Goal: Obtain resource: Download file/media

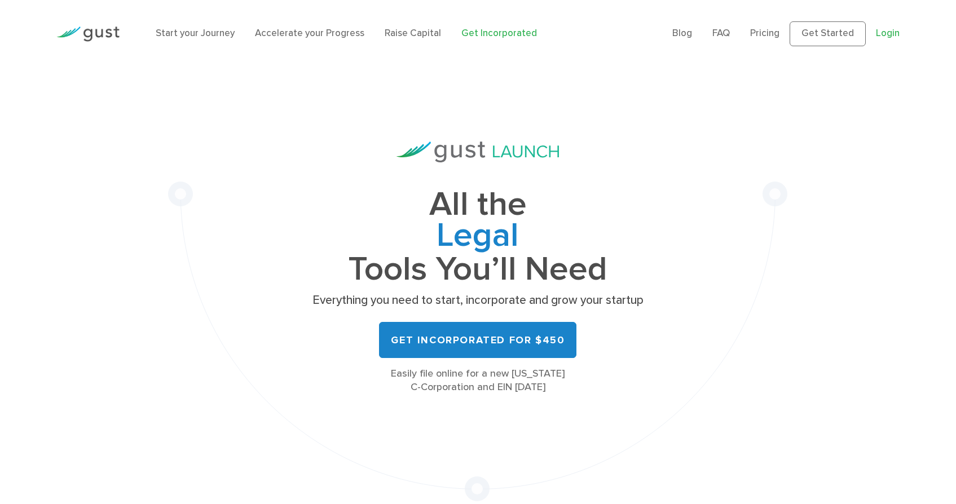
click at [888, 30] on link "Login" at bounding box center [888, 33] width 24 height 11
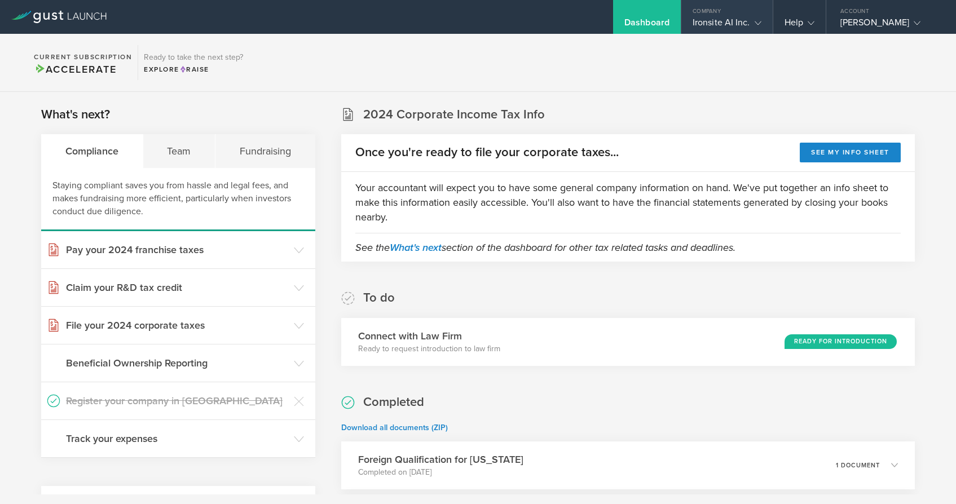
click at [743, 19] on div "Ironsite AI Inc." at bounding box center [726, 25] width 69 height 17
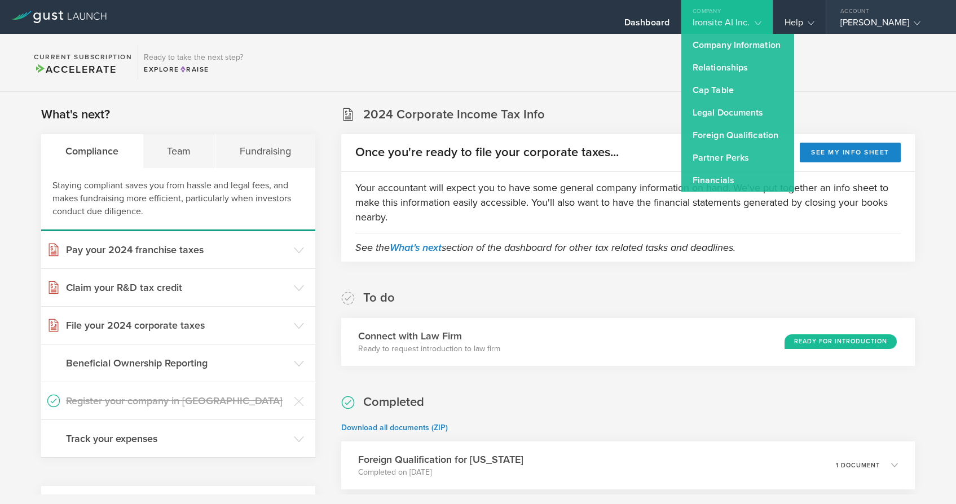
click at [880, 18] on div "[PERSON_NAME]" at bounding box center [888, 25] width 96 height 17
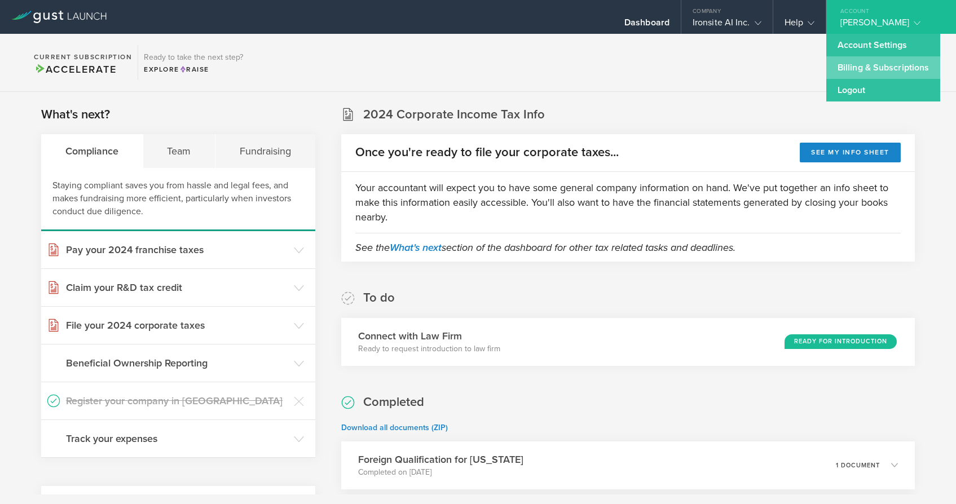
click at [877, 68] on link "Billing & Subscriptions" at bounding box center [883, 67] width 114 height 23
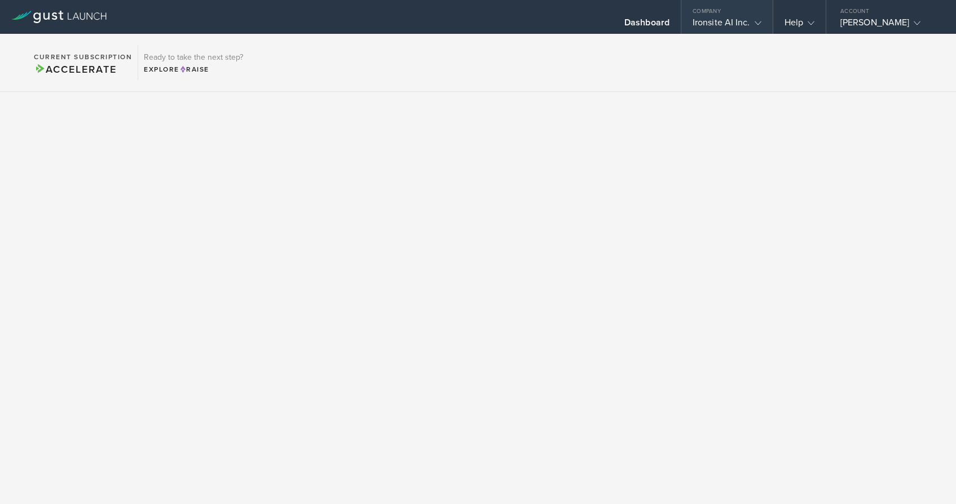
click at [723, 23] on div "Ironsite AI Inc." at bounding box center [726, 25] width 69 height 17
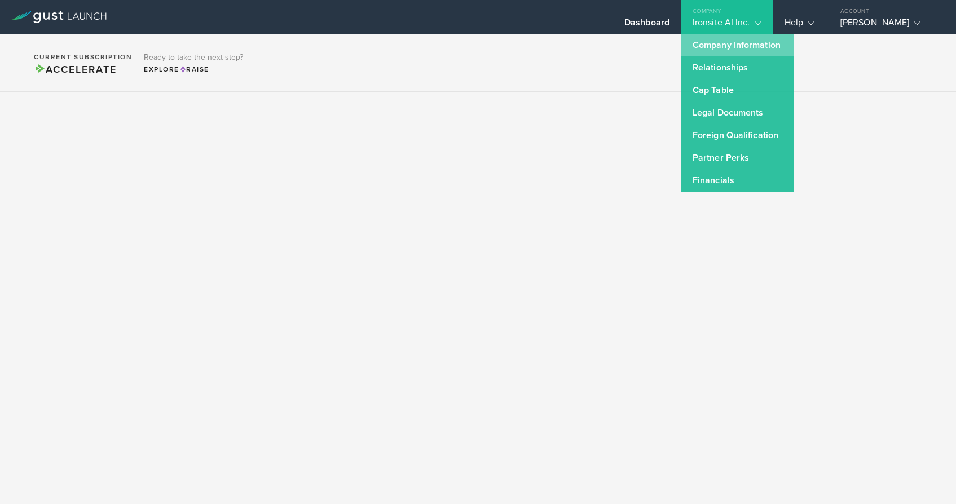
click at [723, 52] on link "Company Information" at bounding box center [737, 45] width 113 height 23
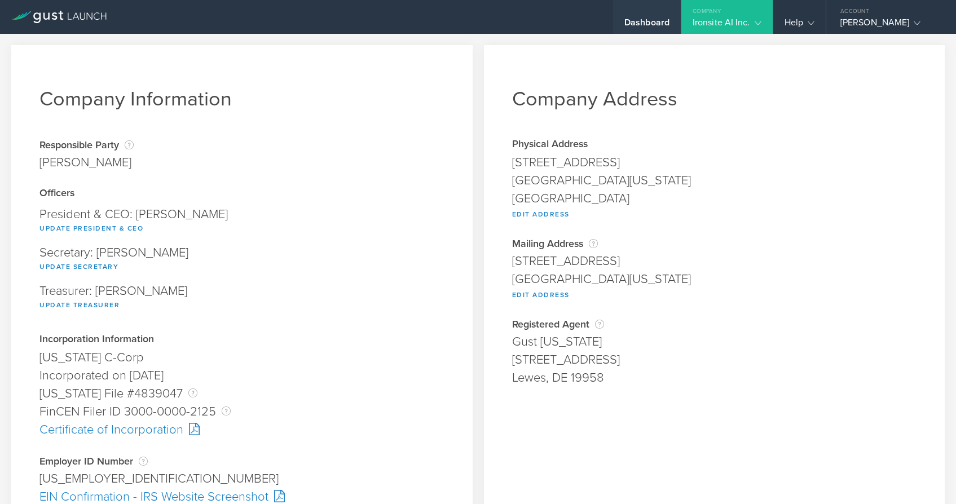
click at [660, 18] on div "Dashboard" at bounding box center [646, 25] width 45 height 17
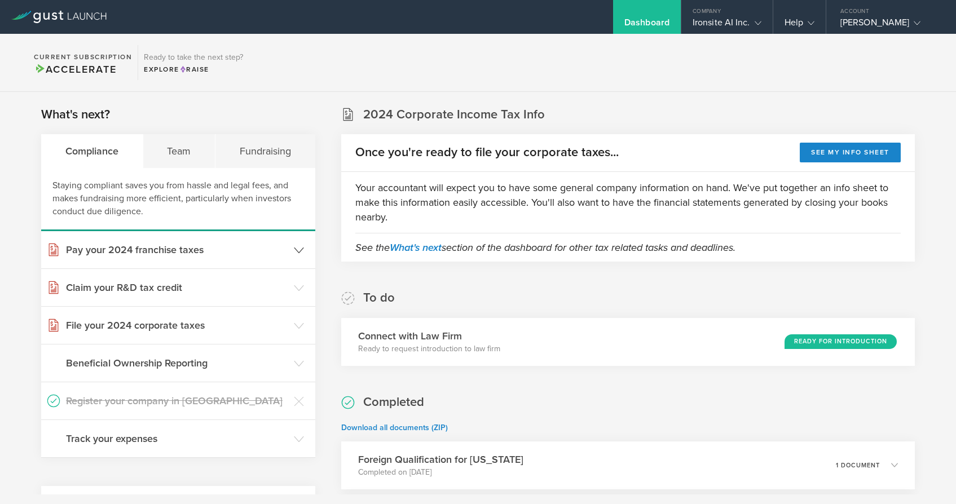
click at [239, 233] on header "Pay your 2024 franchise taxes" at bounding box center [178, 249] width 274 height 37
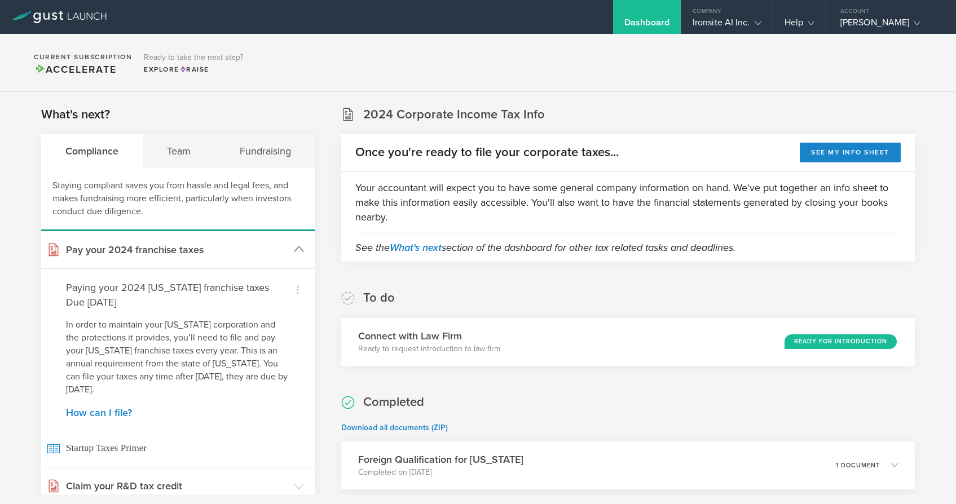
scroll to position [386, 0]
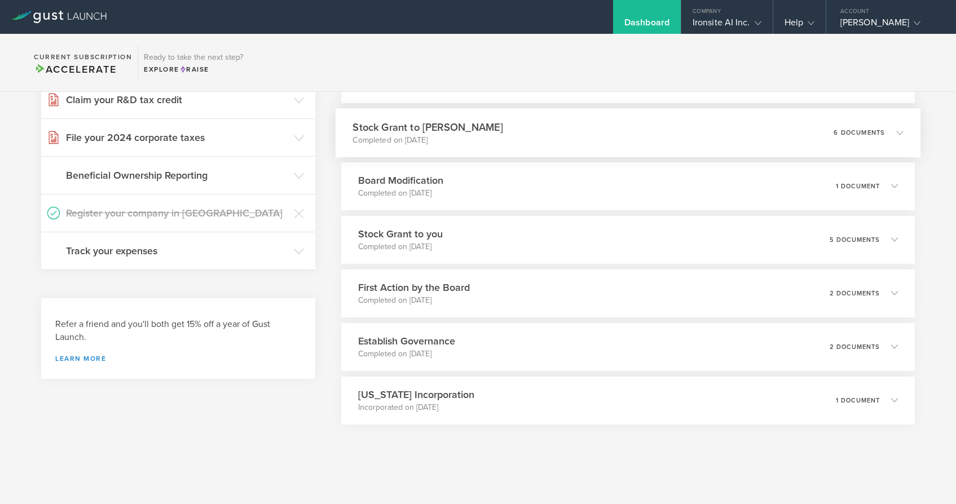
click at [814, 138] on div "Stock Grant to [PERSON_NAME] Completed on [DATE] 6 documents" at bounding box center [627, 132] width 585 height 49
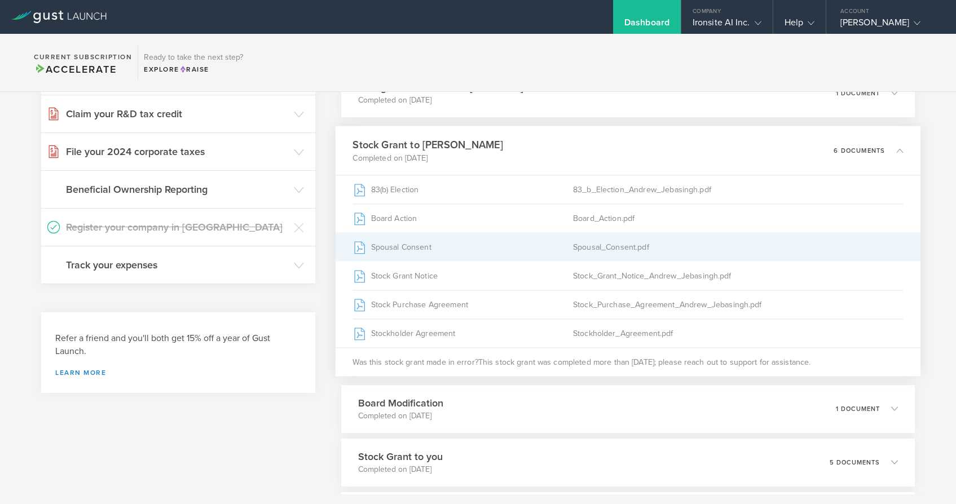
scroll to position [270, 0]
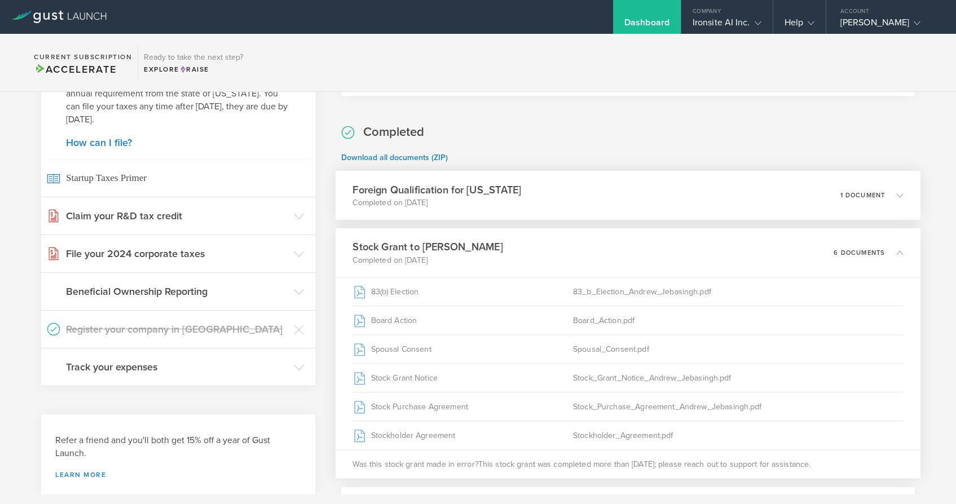
click at [610, 183] on div "Foreign Qualification for [US_STATE] Completed on [DATE] 1 document" at bounding box center [627, 195] width 585 height 49
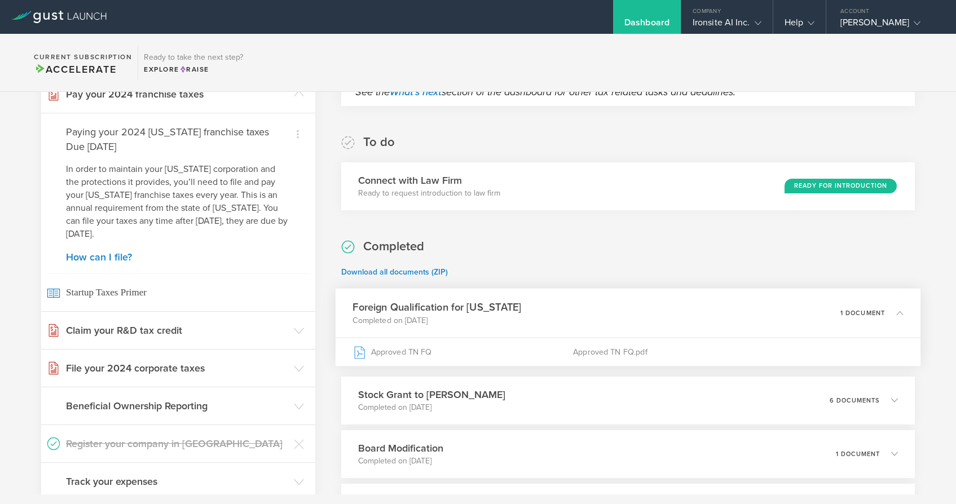
scroll to position [157, 0]
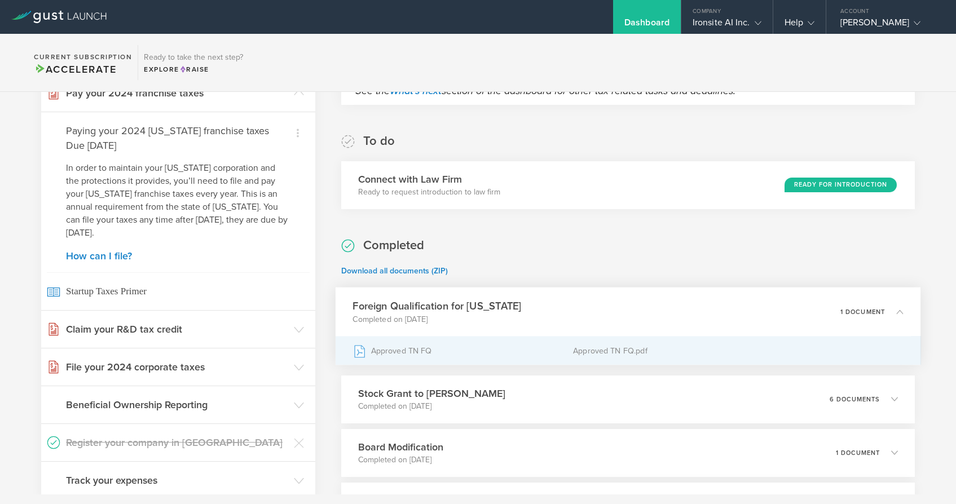
click at [476, 347] on div "Approved TN FQ" at bounding box center [462, 351] width 220 height 28
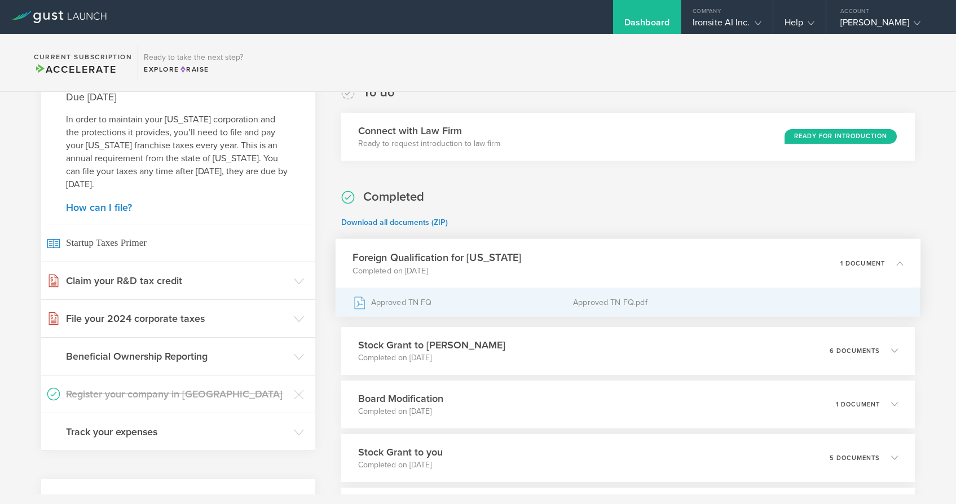
scroll to position [205, 0]
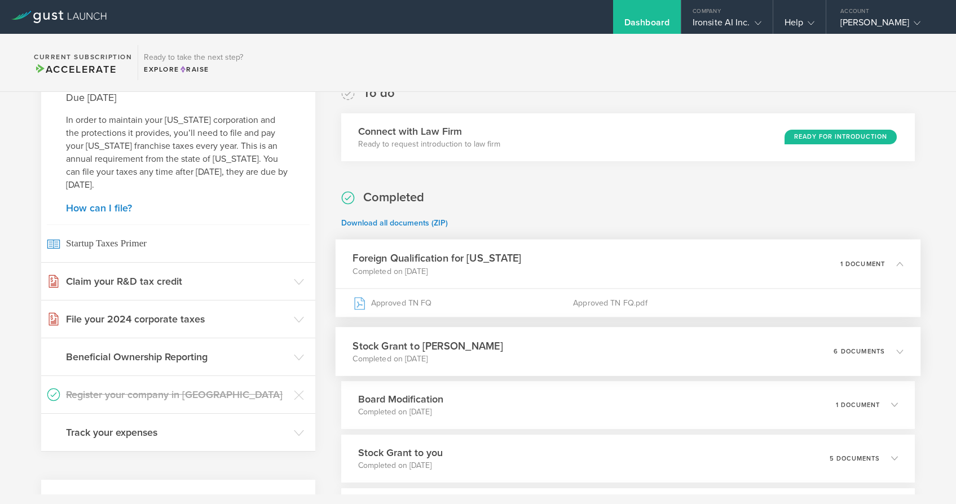
click at [502, 353] on p "Completed on [DATE]" at bounding box center [427, 358] width 150 height 11
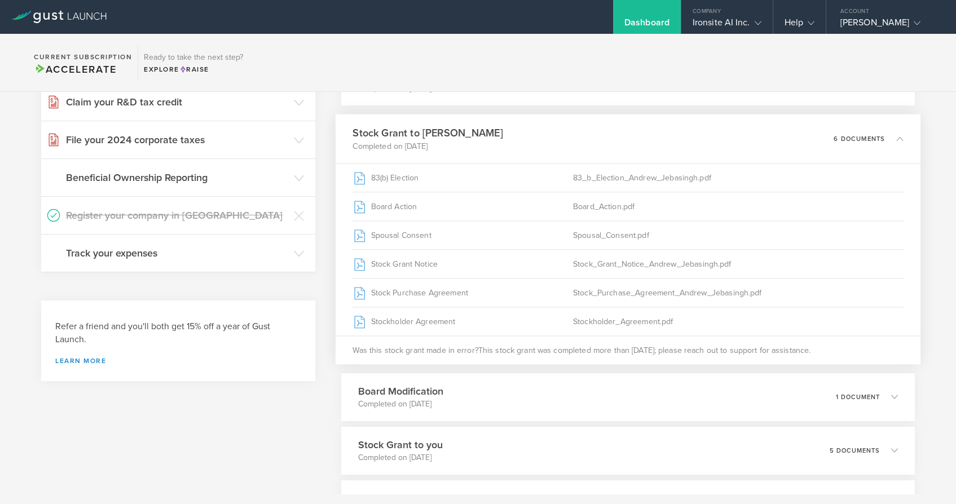
scroll to position [388, 0]
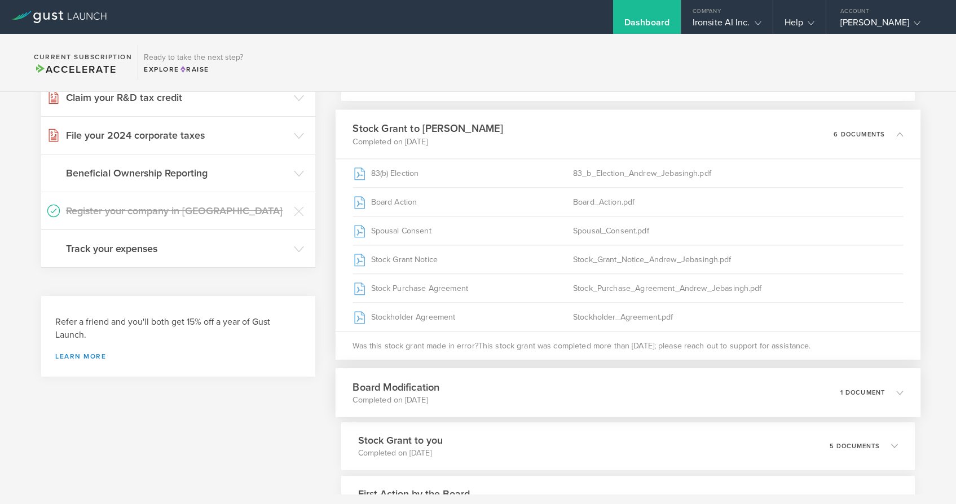
click at [503, 395] on div "Board Modification Completed on [DATE] 1 document" at bounding box center [627, 392] width 585 height 49
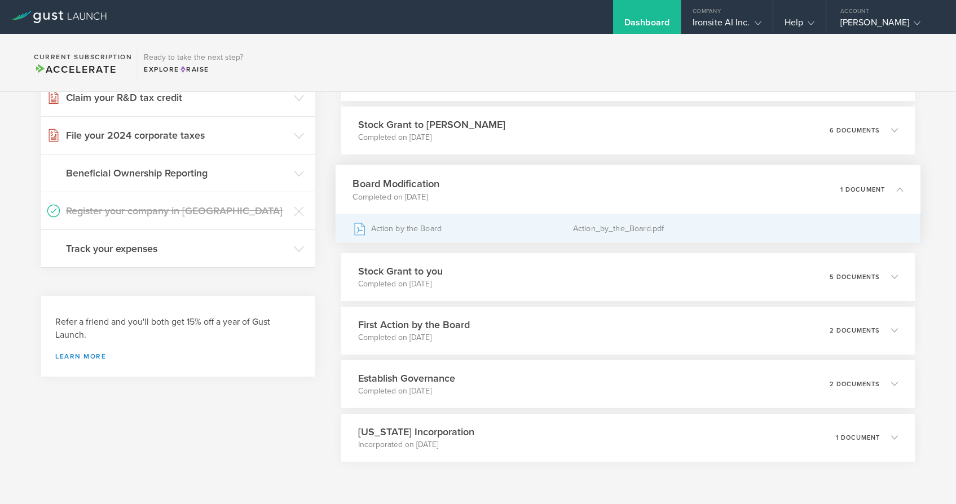
click at [494, 228] on div "Action by the Board" at bounding box center [462, 228] width 220 height 28
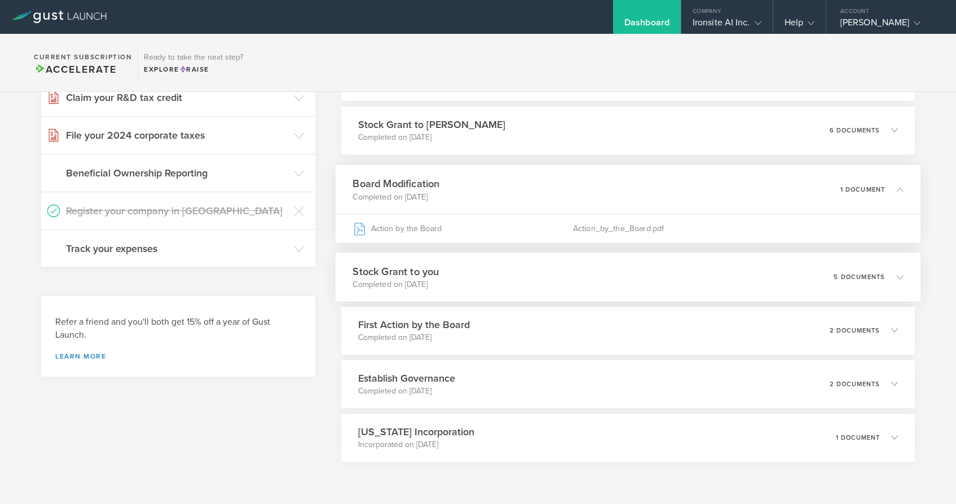
click at [480, 286] on div "Stock Grant to you Completed on [DATE] 5 documents" at bounding box center [627, 277] width 585 height 49
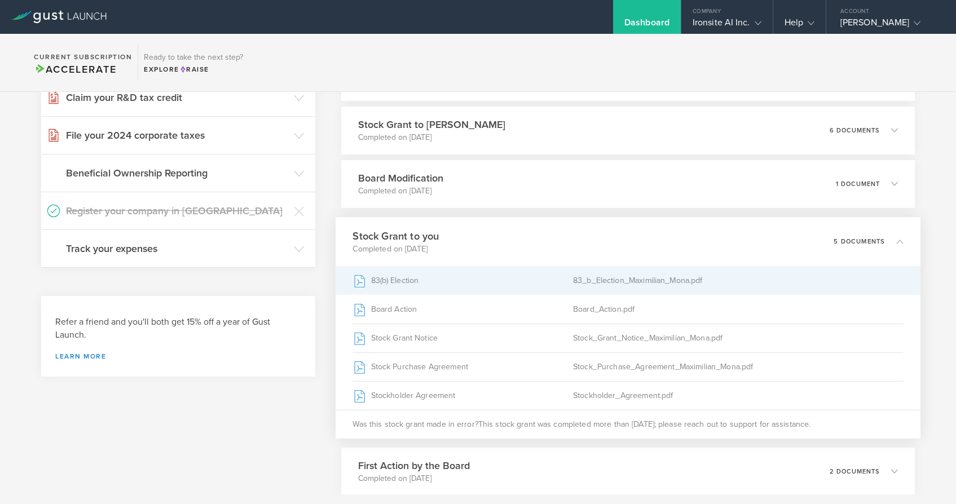
click at [480, 286] on div "83(b) Election" at bounding box center [462, 280] width 220 height 28
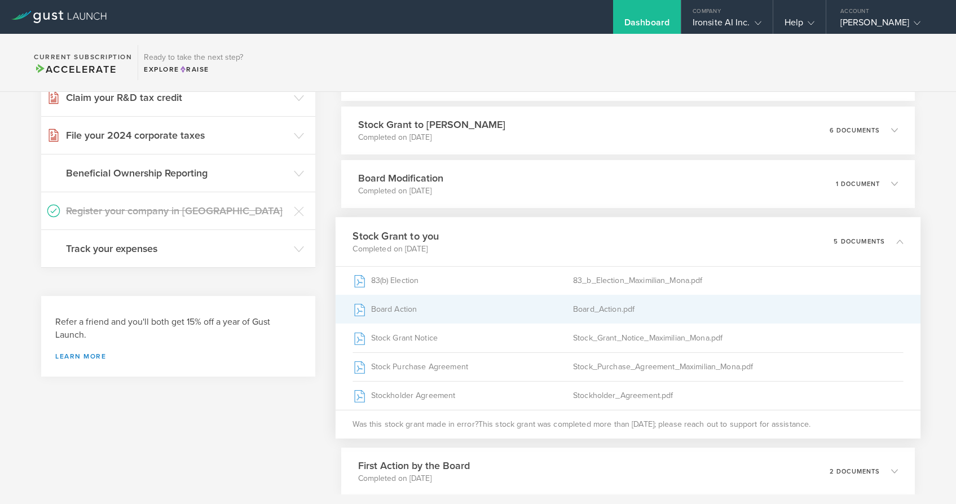
click at [474, 300] on div "Board Action" at bounding box center [462, 309] width 220 height 28
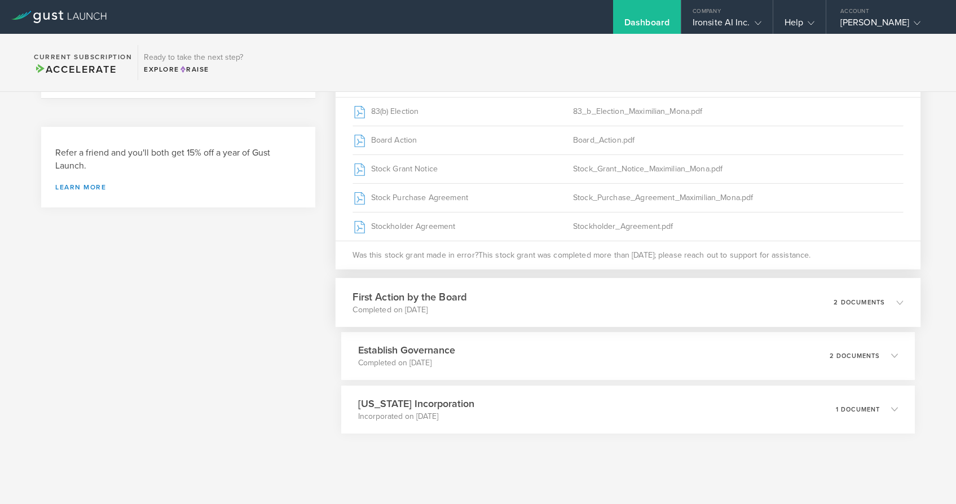
click at [481, 297] on div "First Action by the Board Completed on [DATE] 2 documents" at bounding box center [627, 302] width 585 height 49
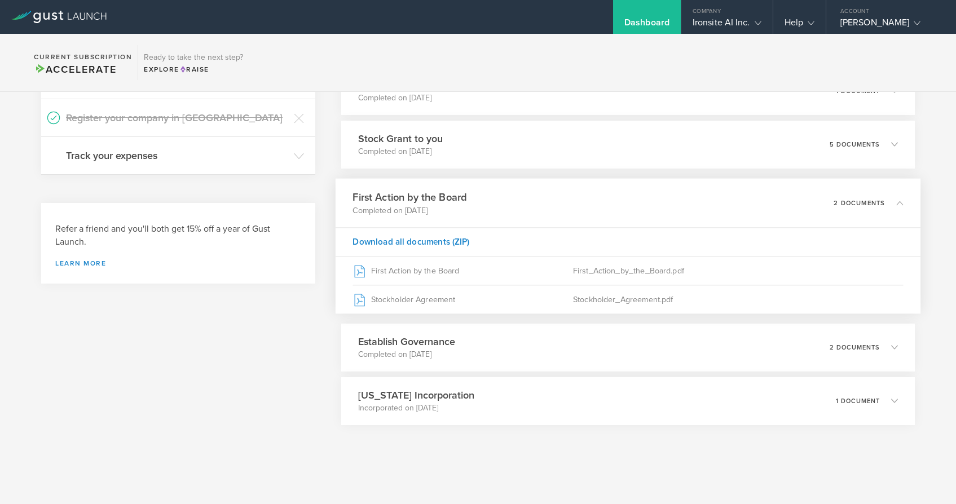
scroll to position [482, 0]
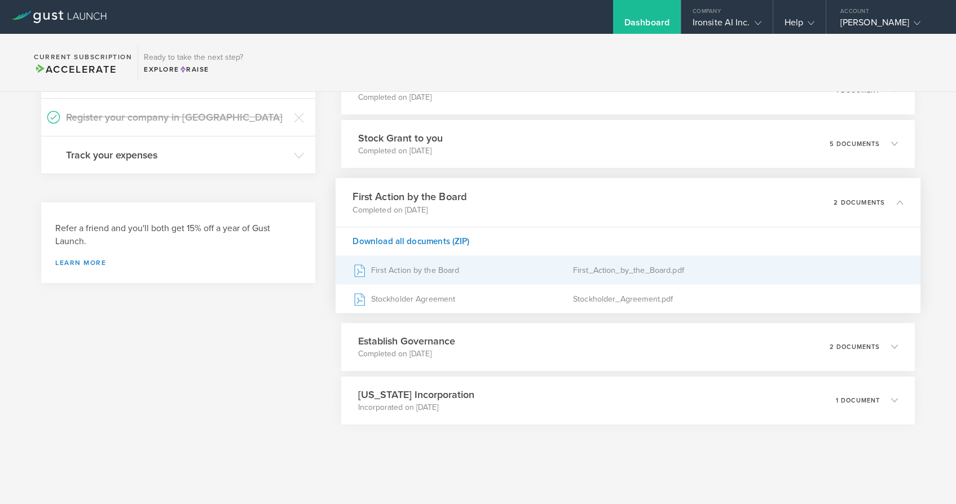
click at [465, 271] on div "First Action by the Board" at bounding box center [462, 270] width 220 height 28
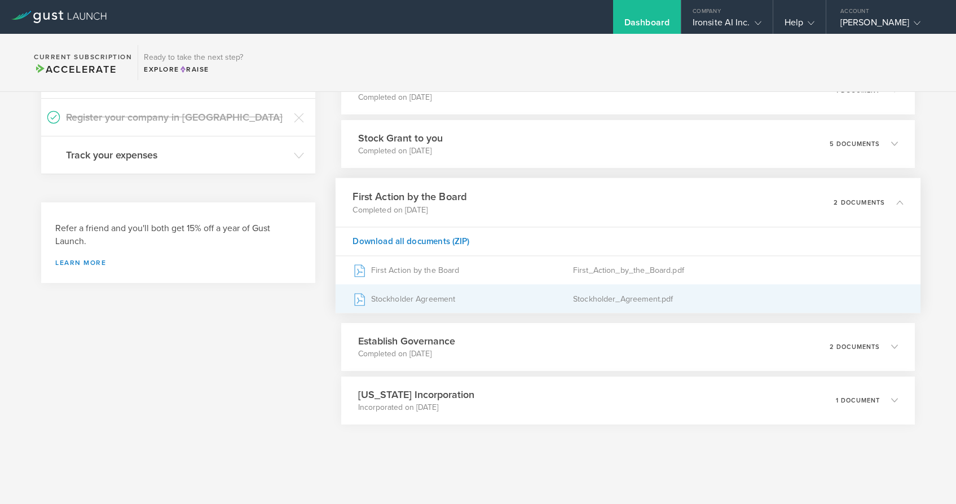
click at [482, 300] on div "Stockholder Agreement" at bounding box center [462, 299] width 220 height 28
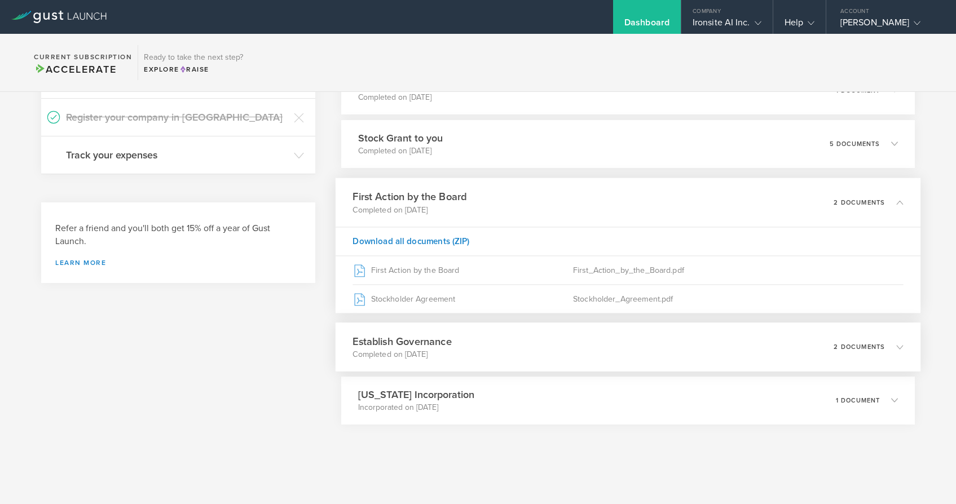
click at [432, 357] on p "Completed on [DATE]" at bounding box center [401, 353] width 99 height 11
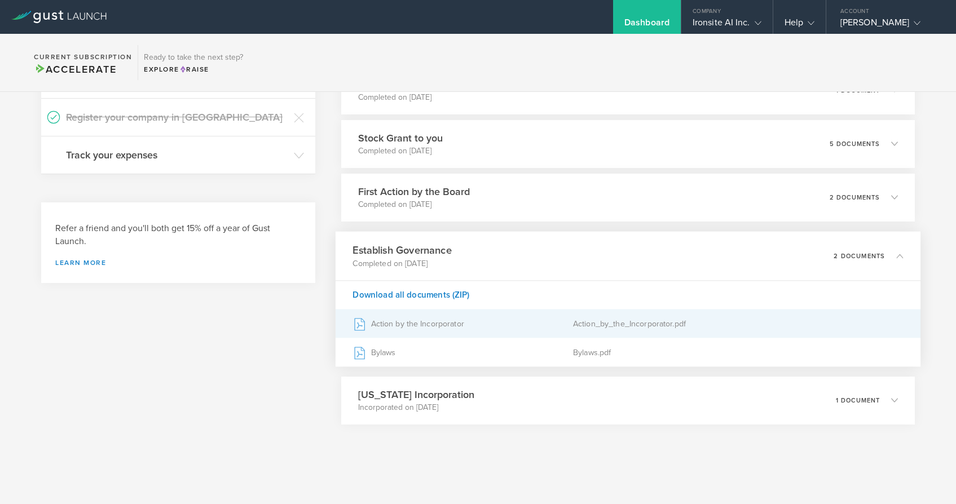
click at [434, 316] on div "Action by the Incorporator" at bounding box center [462, 324] width 220 height 28
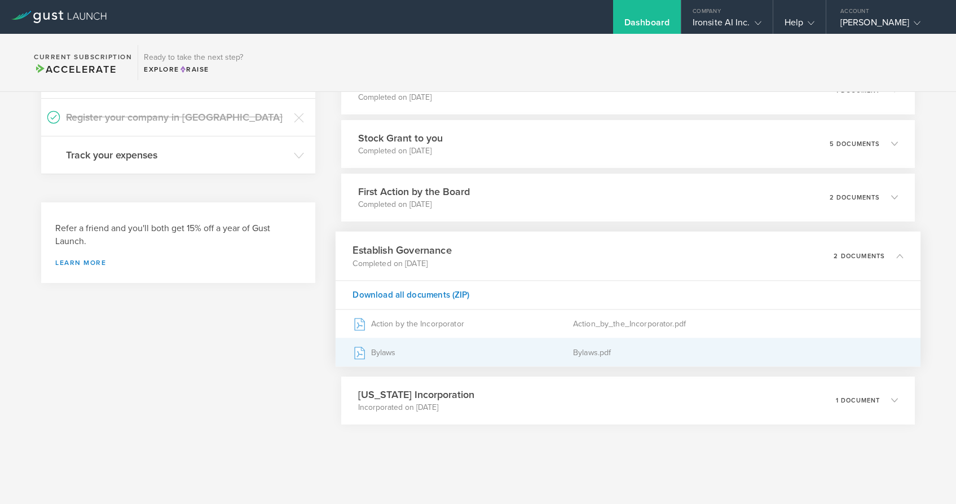
click at [443, 360] on div "Bylaws" at bounding box center [462, 352] width 220 height 28
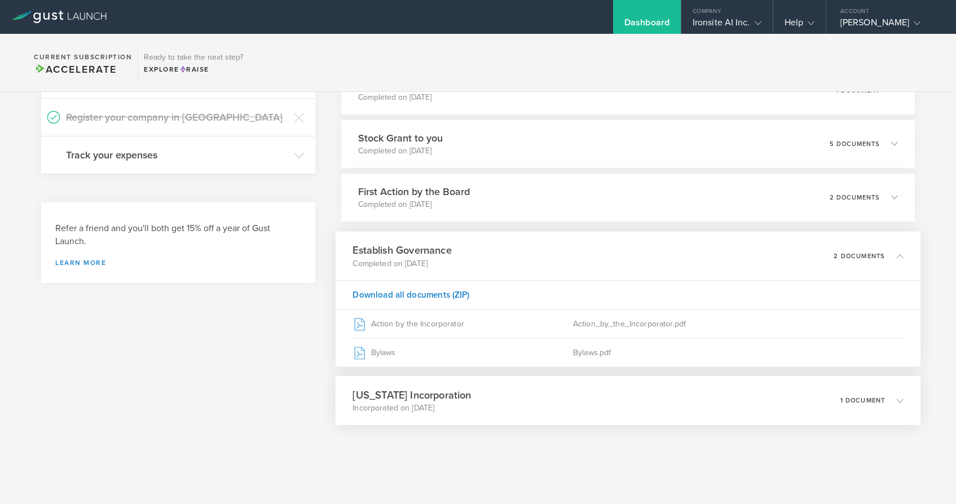
click at [446, 404] on p "Incorporated on [DATE]" at bounding box center [411, 407] width 118 height 11
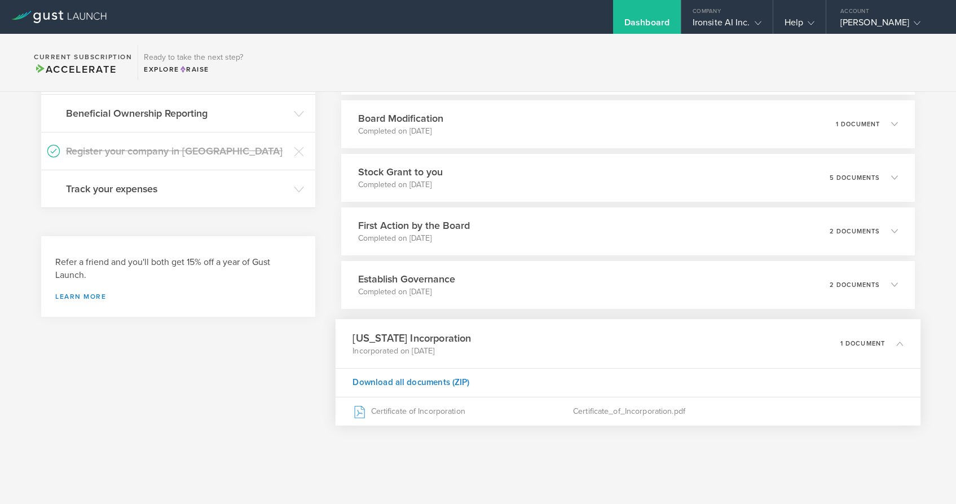
scroll to position [448, 0]
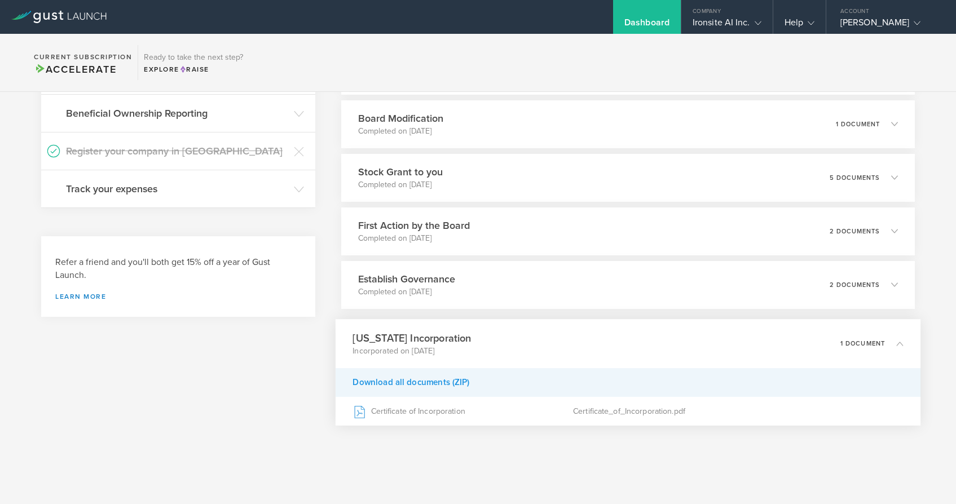
click at [435, 383] on div "Download all documents (ZIP)" at bounding box center [627, 382] width 585 height 29
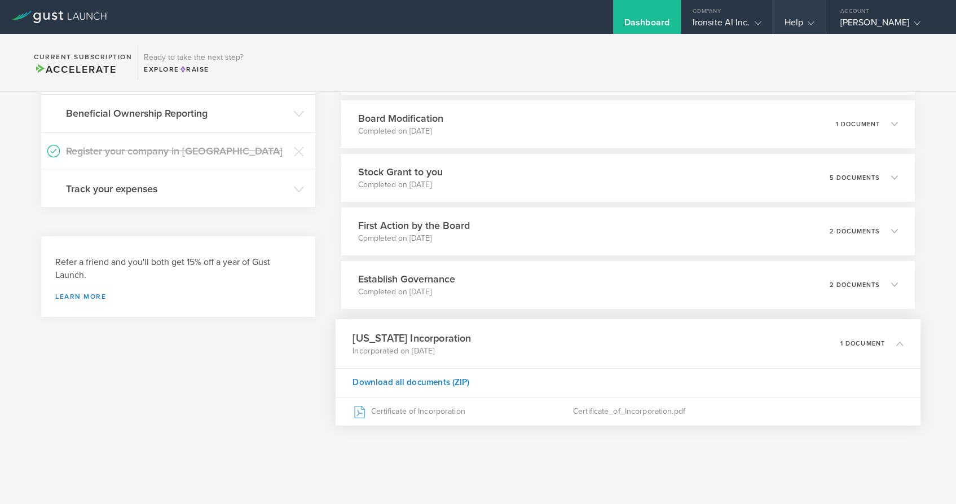
scroll to position [436, 0]
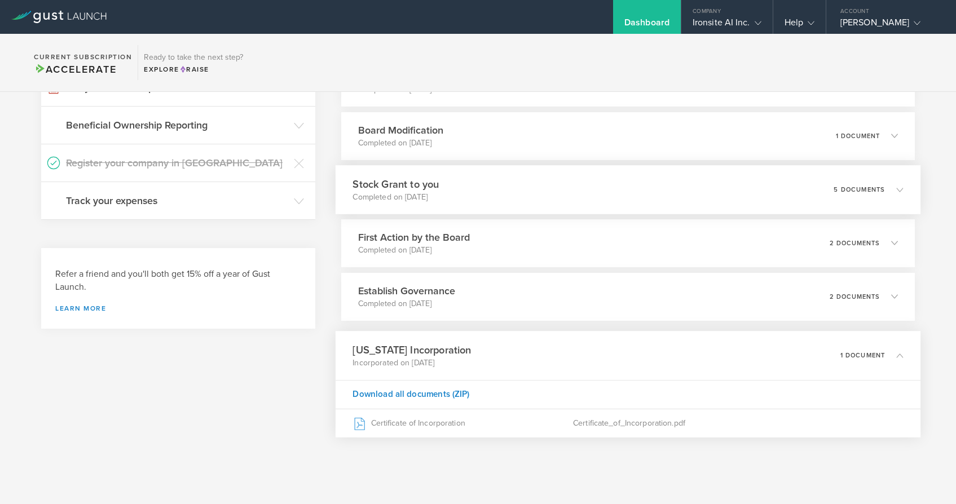
click at [590, 173] on div "Stock Grant to you Completed on [DATE] 5 documents" at bounding box center [627, 189] width 585 height 49
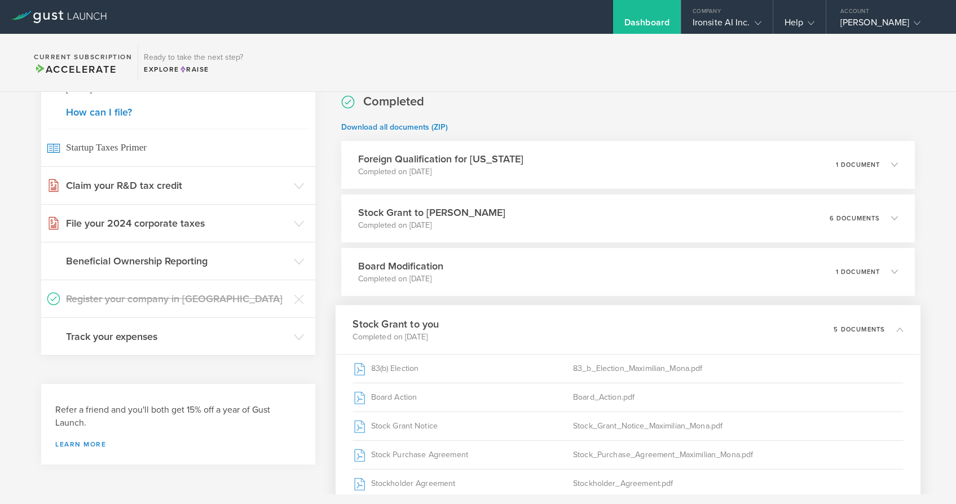
scroll to position [287, 0]
